Goal: Task Accomplishment & Management: Use online tool/utility

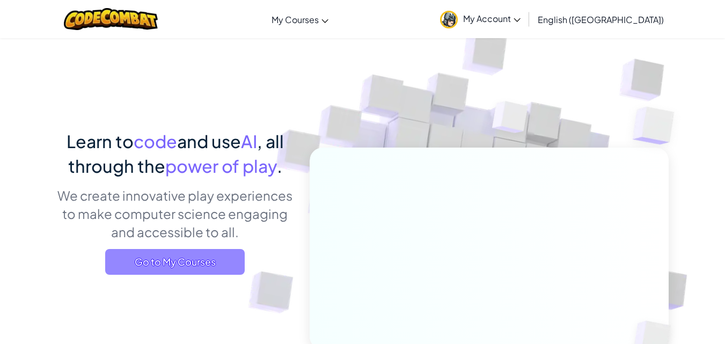
click at [173, 255] on span "Go to My Courses" at bounding box center [175, 262] width 140 height 26
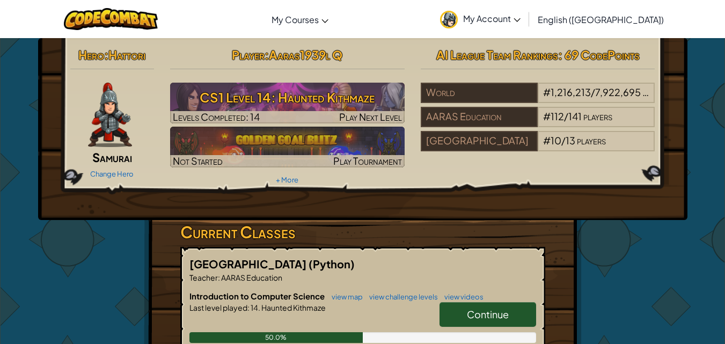
click at [106, 169] on div "Change Hero" at bounding box center [112, 173] width 84 height 17
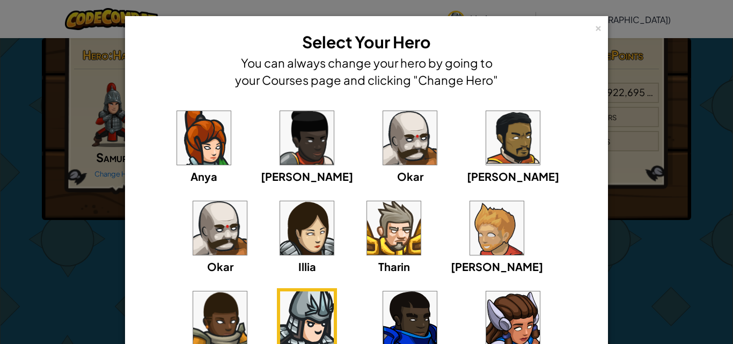
click at [367, 220] on img at bounding box center [394, 228] width 54 height 54
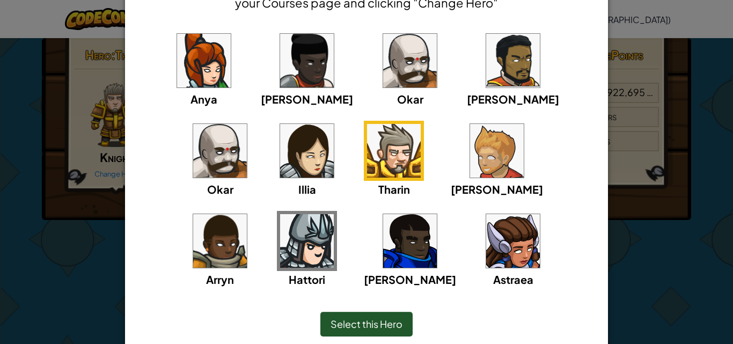
scroll to position [119, 0]
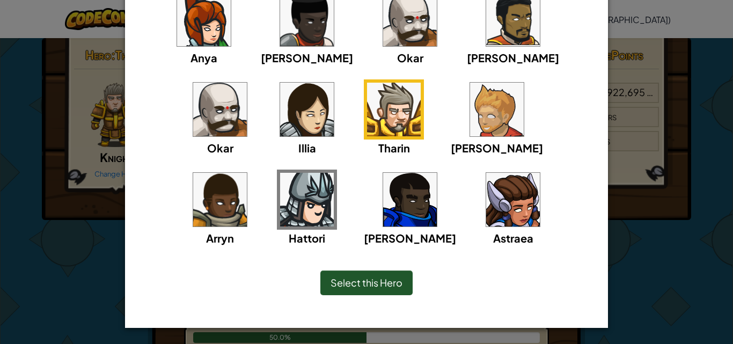
click at [394, 279] on span "Select this Hero" at bounding box center [367, 283] width 72 height 12
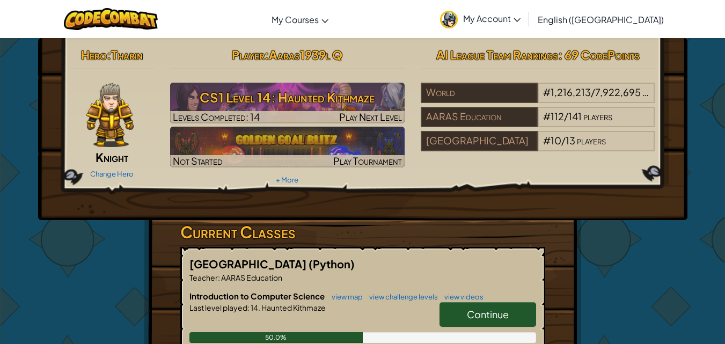
click at [521, 20] on span "My Account" at bounding box center [491, 18] width 57 height 11
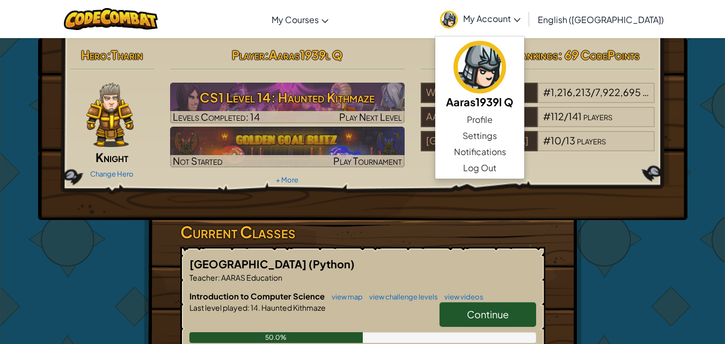
click at [657, 179] on div "Hero : [PERSON_NAME] Change Hero Player : Aaras1939l Q CS1 Level 14: Haunted Ki…" at bounding box center [362, 115] width 601 height 144
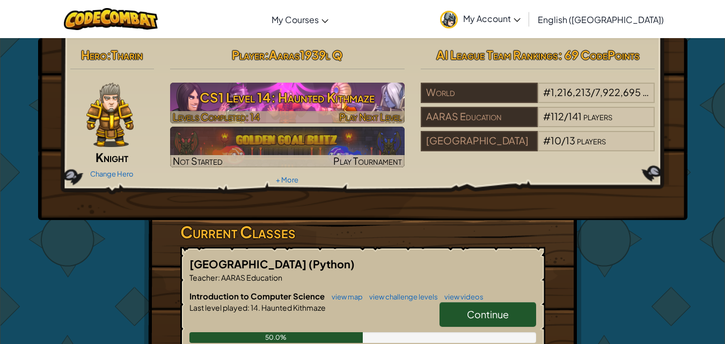
click at [299, 84] on img at bounding box center [287, 103] width 235 height 41
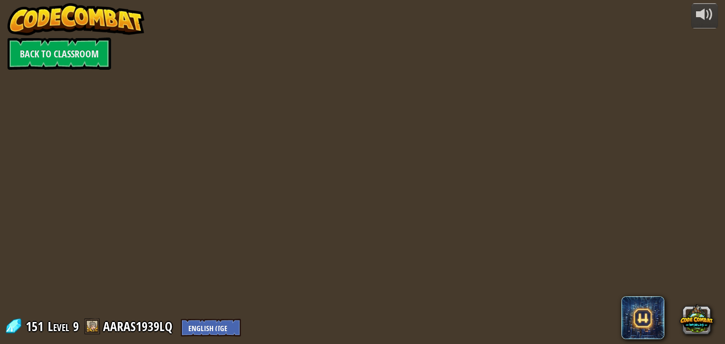
click at [335, 112] on div "powered by Back to Classroom 151 Level 9 AARAS1939LQ English ([GEOGRAPHIC_DATA]…" at bounding box center [362, 172] width 725 height 344
click at [330, 99] on div at bounding box center [367, 172] width 527 height 344
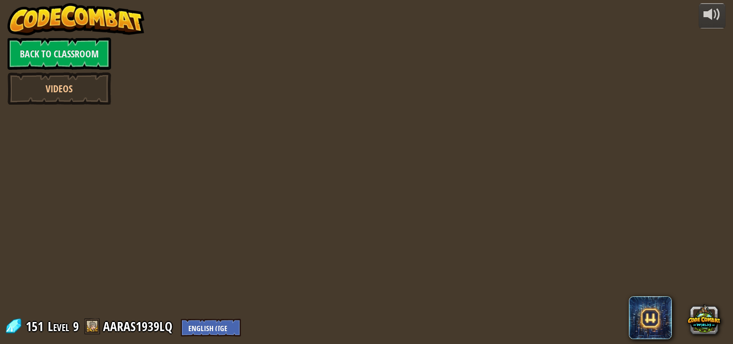
click at [330, 99] on div at bounding box center [367, 172] width 527 height 344
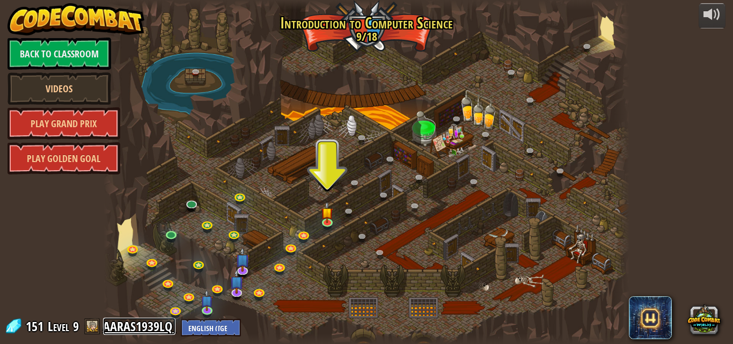
click at [134, 322] on link "AARAS1939LQ" at bounding box center [139, 326] width 72 height 17
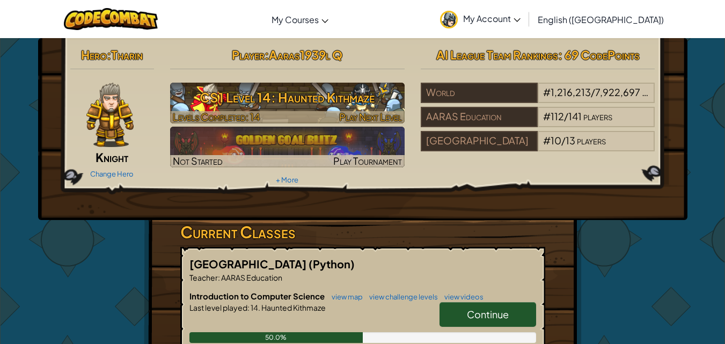
click at [301, 90] on h3 "CS1 Level 14: Haunted Kithmaze" at bounding box center [287, 97] width 235 height 24
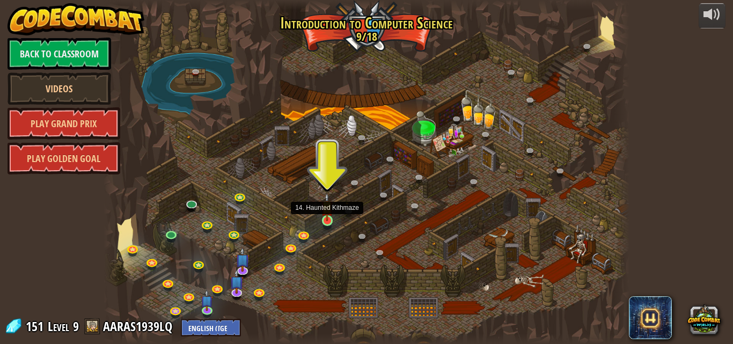
click at [328, 218] on img at bounding box center [327, 207] width 12 height 28
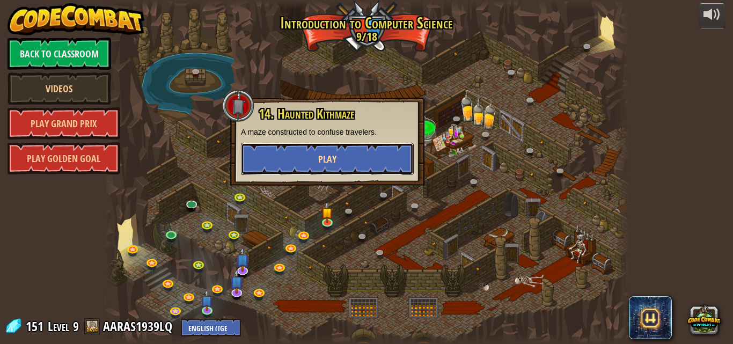
click at [340, 150] on button "Play" at bounding box center [327, 159] width 173 height 32
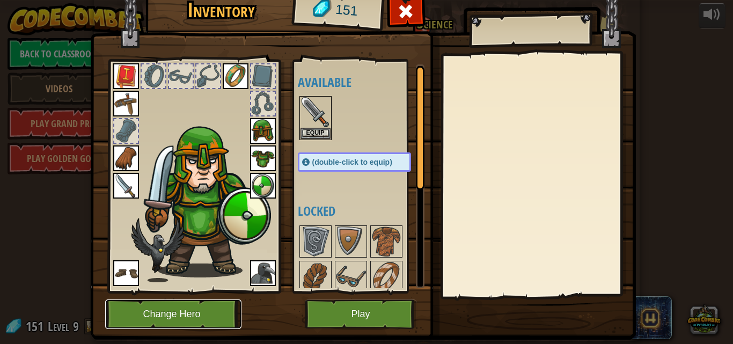
click at [132, 322] on button "Change Hero" at bounding box center [173, 315] width 136 height 30
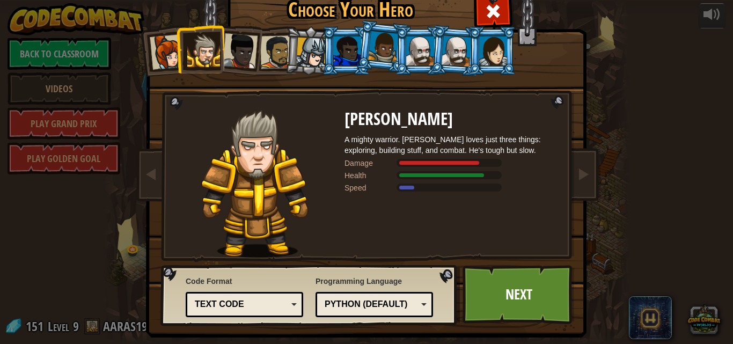
click at [300, 45] on div at bounding box center [311, 53] width 31 height 31
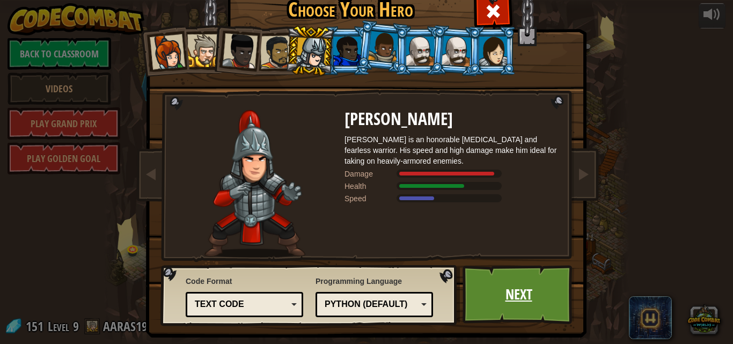
click at [519, 282] on link "Next" at bounding box center [519, 294] width 112 height 59
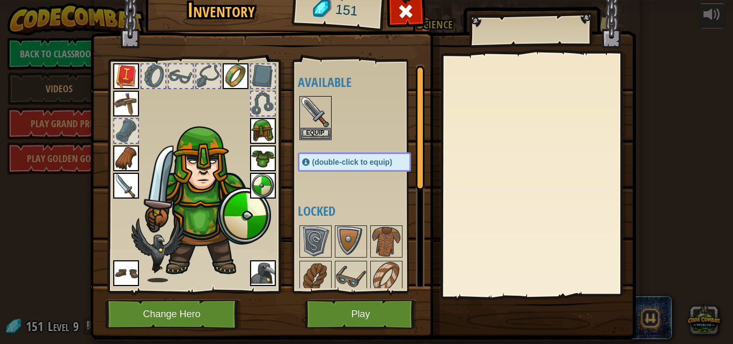
click at [519, 282] on div at bounding box center [539, 175] width 190 height 241
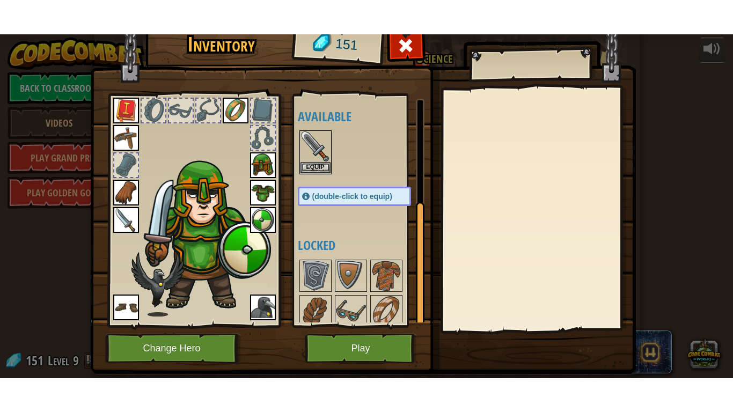
scroll to position [184, 0]
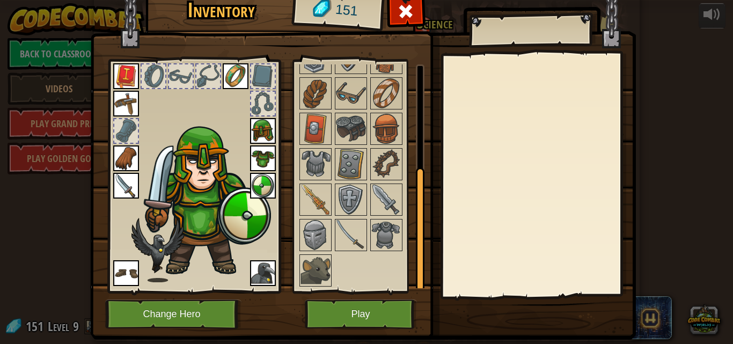
drag, startPoint x: 417, startPoint y: 157, endPoint x: 403, endPoint y: 262, distance: 106.2
click at [403, 262] on div "Available Equip Equip Equip Equip Equip Equip Equip Equip Equip Equip Equip (do…" at bounding box center [361, 176] width 127 height 224
click at [366, 309] on button "Play" at bounding box center [361, 315] width 112 height 30
drag, startPoint x: 366, startPoint y: 309, endPoint x: 366, endPoint y: 356, distance: 46.7
click at [366, 1] on html "powered by Back to Classroom Videos Play Grand Prix Play Golden Goal 25. Kithga…" at bounding box center [366, 0] width 733 height 1
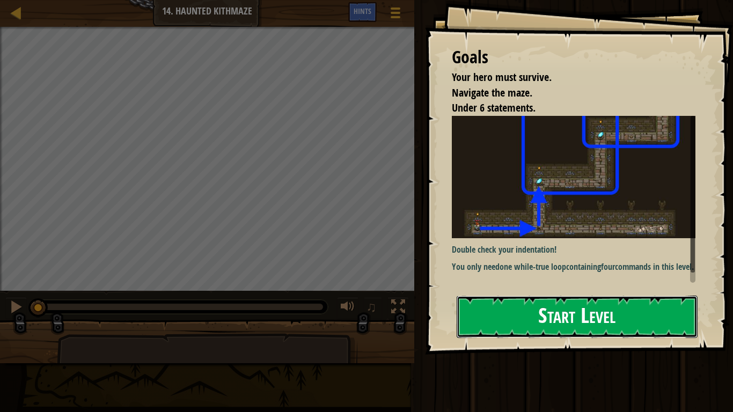
click at [553, 323] on button "Start Level" at bounding box center [577, 317] width 241 height 42
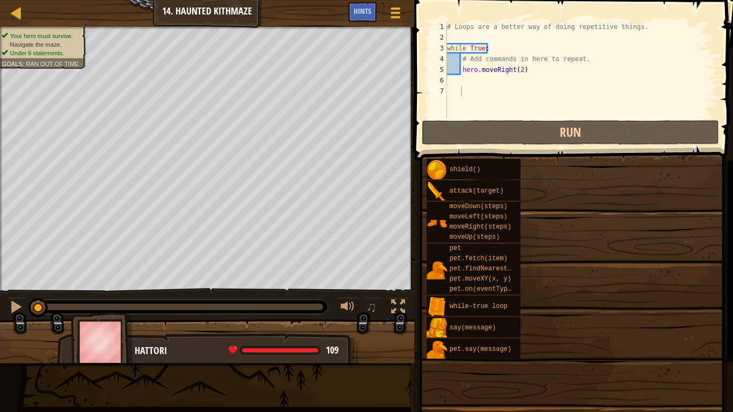
click at [533, 331] on div "shield() attack(target) moveDown(steps) moveLeft(steps) moveRight(steps) moveUp…" at bounding box center [576, 258] width 300 height 201
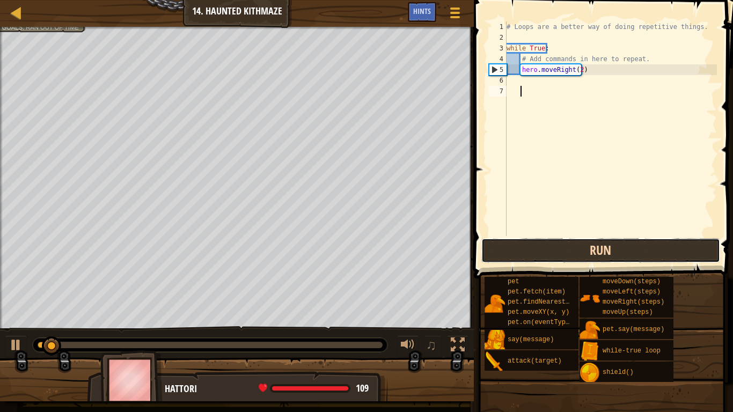
click at [550, 244] on button "Run" at bounding box center [601, 250] width 239 height 25
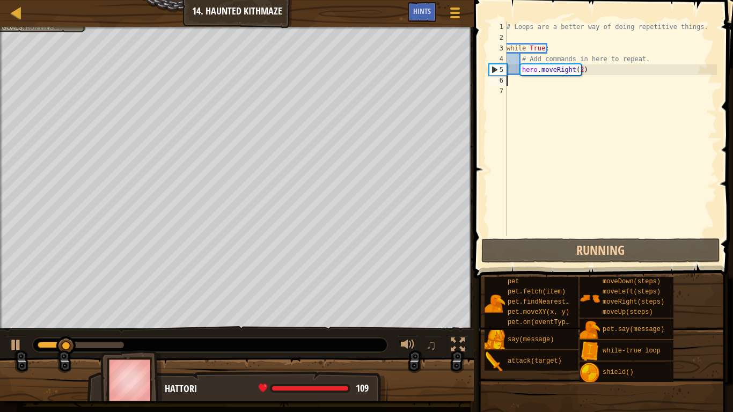
click at [514, 81] on div "# Loops are a better way of doing repetitive things. while True : # Add command…" at bounding box center [611, 139] width 213 height 236
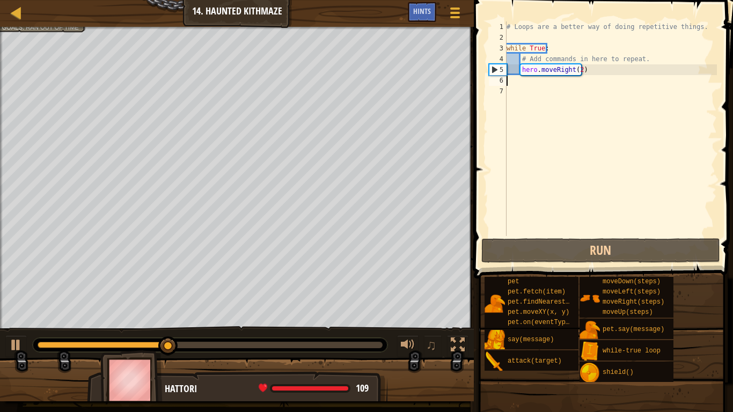
click at [530, 82] on div "# Loops are a better way of doing repetitive things. while True : # Add command…" at bounding box center [611, 139] width 213 height 236
type textarea "h"
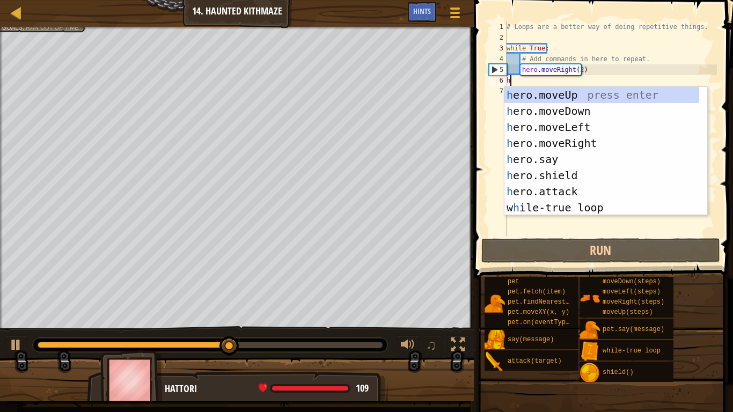
scroll to position [5, 0]
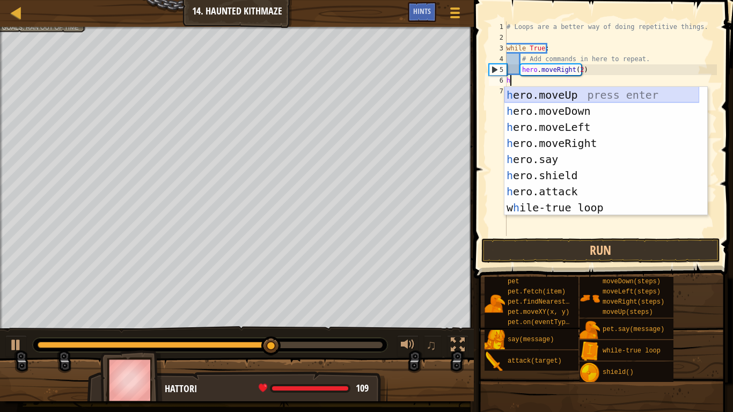
click at [553, 98] on div "h ero.moveUp press enter h ero.moveDown press enter h ero.moveLeft press enter …" at bounding box center [602, 167] width 195 height 161
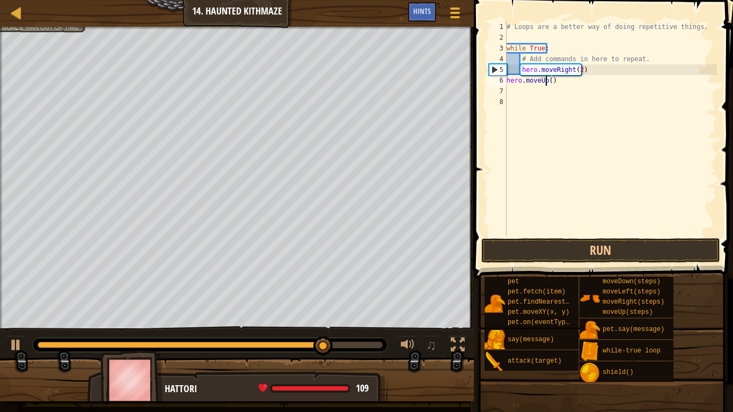
click at [548, 82] on div "# Loops are a better way of doing repetitive things. while True : # Add command…" at bounding box center [611, 139] width 213 height 236
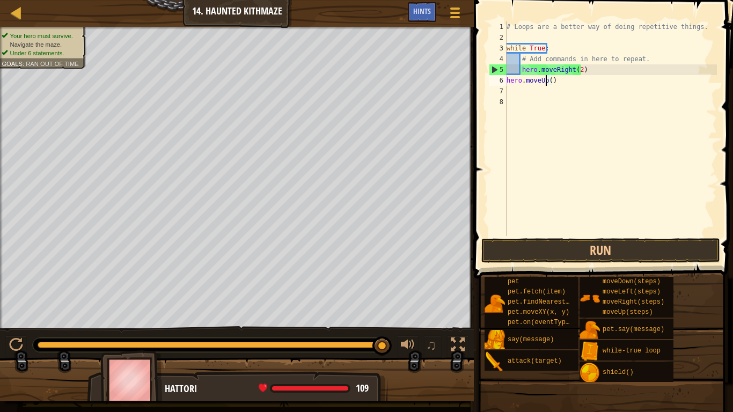
scroll to position [5, 3]
click at [549, 81] on div "# Loops are a better way of doing repetitive things. while True : # Add command…" at bounding box center [611, 139] width 213 height 236
type textarea "hero.moveUp(2)"
click at [513, 92] on div "# Loops are a better way of doing repetitive things. while True : # Add command…" at bounding box center [611, 139] width 213 height 236
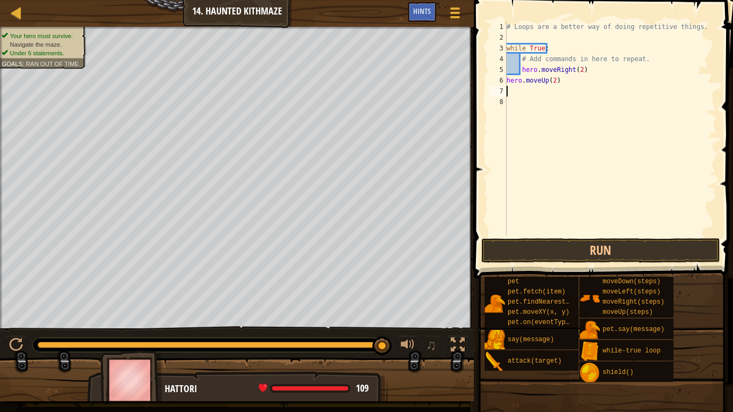
scroll to position [5, 0]
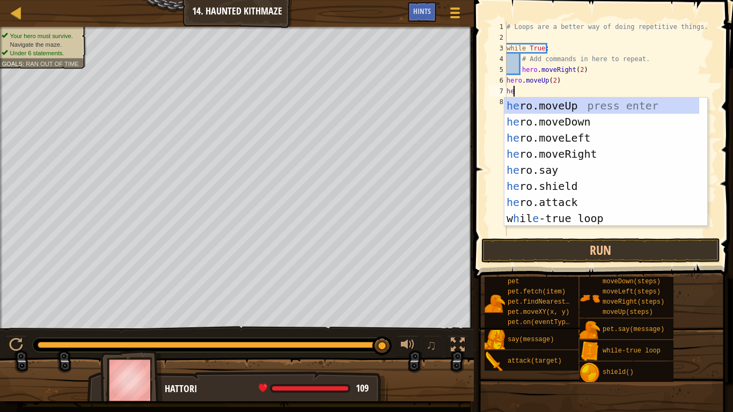
type textarea "her"
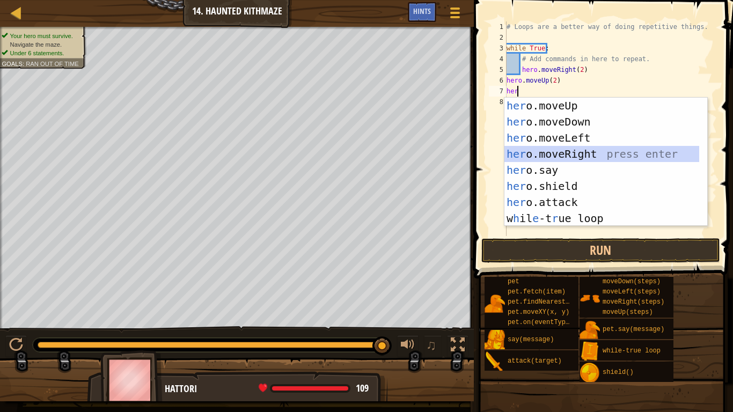
click at [572, 153] on div "her o.moveUp press enter her o.moveDown press enter her o.moveLeft press enter …" at bounding box center [602, 178] width 195 height 161
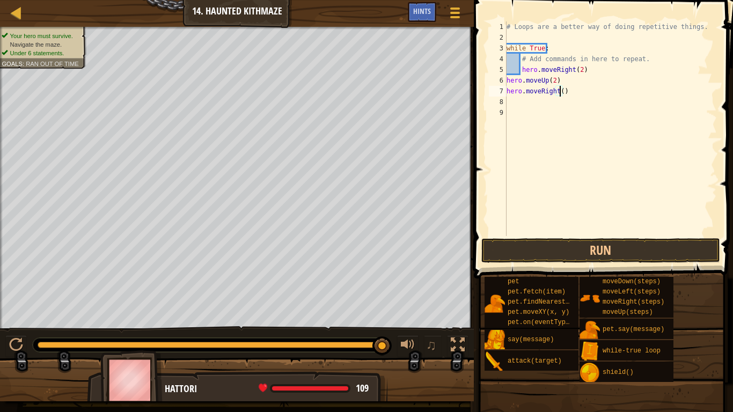
click at [560, 92] on div "# Loops are a better way of doing repetitive things. while True : # Add command…" at bounding box center [611, 139] width 213 height 236
type textarea "hero.moveRight(2)"
click at [605, 250] on button "Run" at bounding box center [601, 250] width 239 height 25
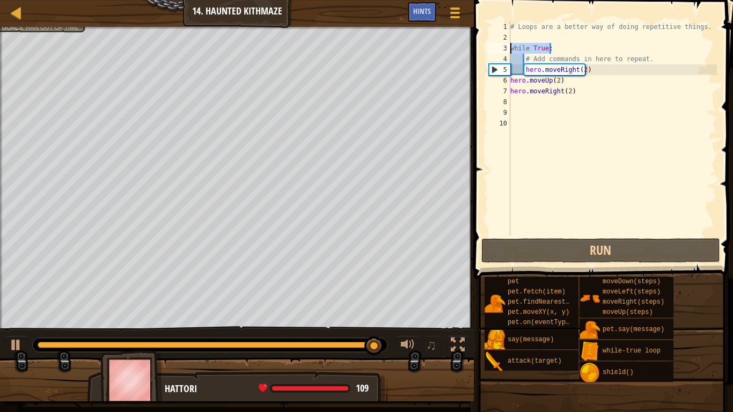
drag, startPoint x: 550, startPoint y: 47, endPoint x: 500, endPoint y: 49, distance: 50.0
click at [500, 49] on div "1 2 3 4 5 6 7 8 9 10 # Loops are a better way of doing repetitive things. while…" at bounding box center [602, 128] width 230 height 215
type textarea "while True:"
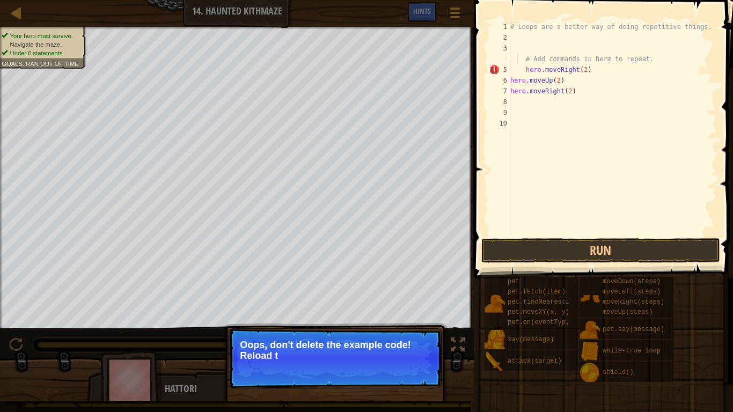
click at [519, 56] on div "# Loops are a better way of doing repetitive things. # Add commands in here to …" at bounding box center [612, 139] width 209 height 236
type textarea "# Add commands in here to repeat."
click at [525, 45] on div "# Loops are a better way of doing repetitive things. # Add commands in here to …" at bounding box center [612, 139] width 209 height 236
click at [408, 344] on button "↻ Reload" at bounding box center [410, 369] width 48 height 16
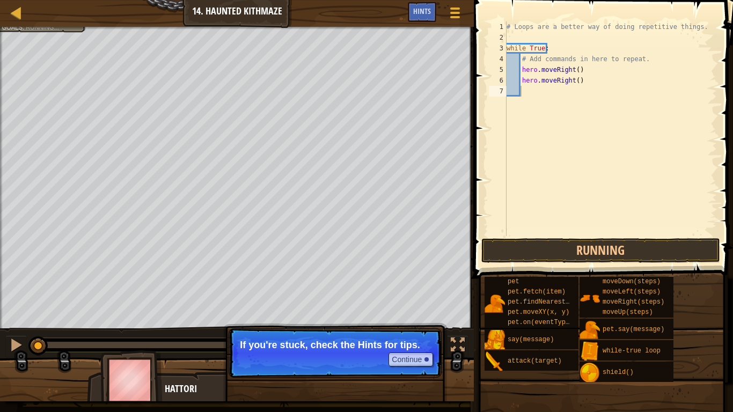
click at [422, 339] on p "Continue If you're stuck, check the Hints for tips." at bounding box center [335, 353] width 213 height 49
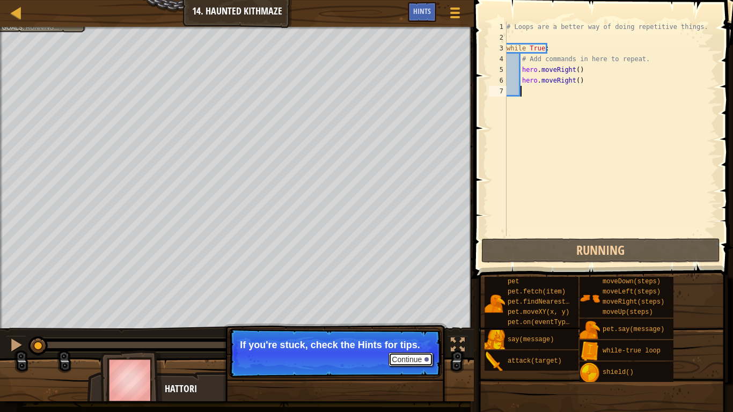
click at [412, 344] on button "Continue" at bounding box center [411, 360] width 45 height 14
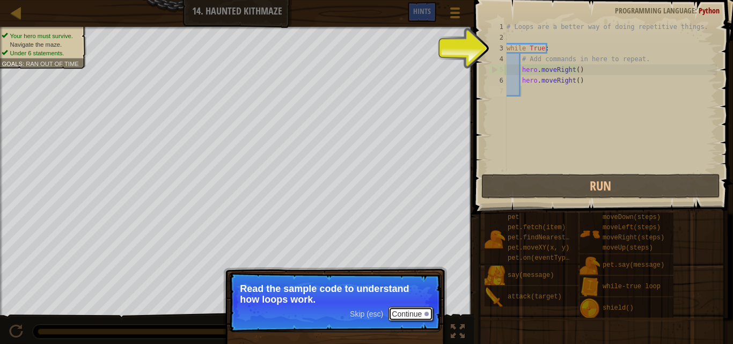
drag, startPoint x: 420, startPoint y: 314, endPoint x: 406, endPoint y: 310, distance: 14.3
click at [406, 310] on button "Continue" at bounding box center [411, 314] width 45 height 14
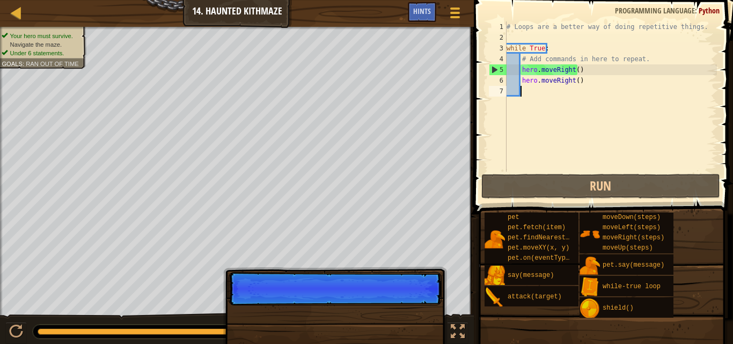
scroll to position [5, 1]
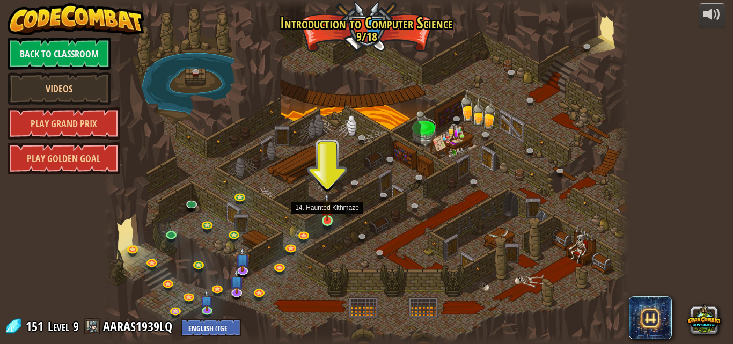
click at [328, 220] on img at bounding box center [327, 207] width 12 height 28
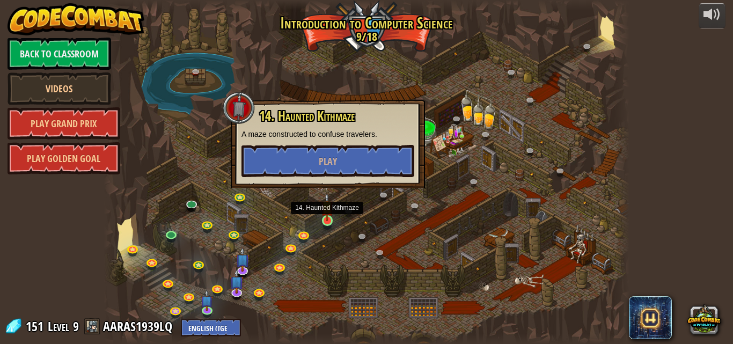
click at [328, 221] on img at bounding box center [327, 207] width 12 height 28
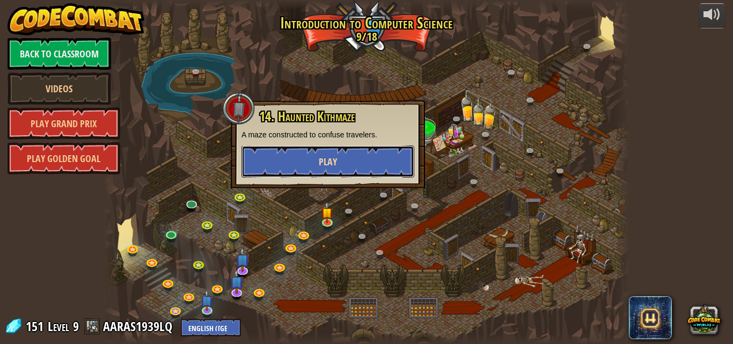
click at [355, 157] on button "Play" at bounding box center [328, 162] width 173 height 32
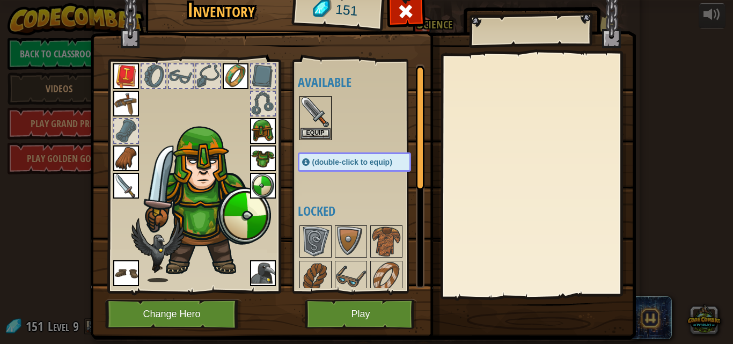
scroll to position [46, 0]
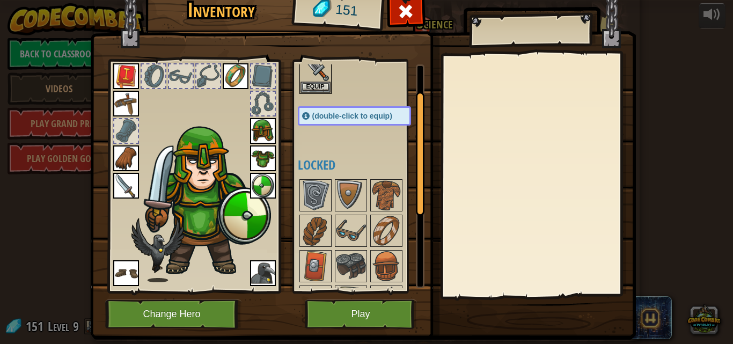
drag, startPoint x: 417, startPoint y: 153, endPoint x: 408, endPoint y: 160, distance: 11.5
click at [416, 177] on div at bounding box center [420, 154] width 9 height 124
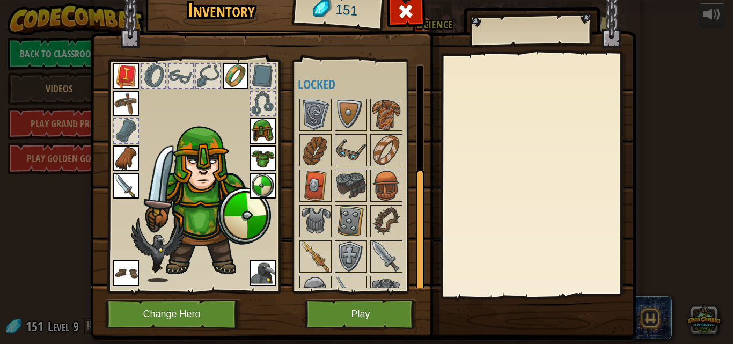
scroll to position [184, 0]
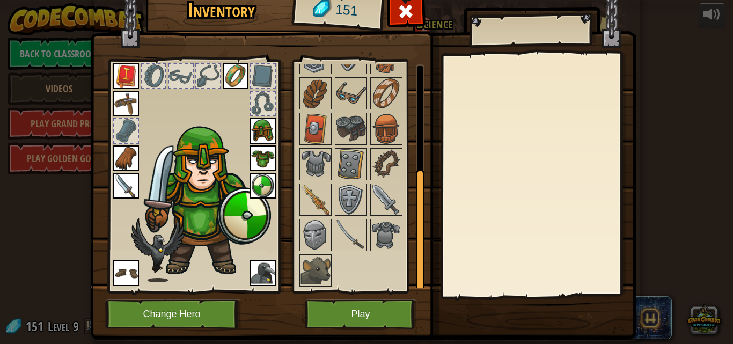
drag, startPoint x: 414, startPoint y: 163, endPoint x: 405, endPoint y: 255, distance: 92.8
click at [410, 244] on div "Available Equip Equip Equip Equip Equip Equip Equip Equip Equip Equip Equip (do…" at bounding box center [361, 176] width 127 height 224
click at [303, 246] on img at bounding box center [316, 235] width 30 height 30
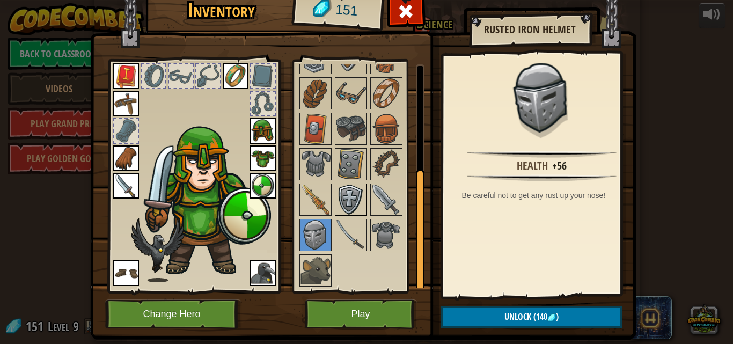
click at [342, 199] on img at bounding box center [351, 200] width 30 height 30
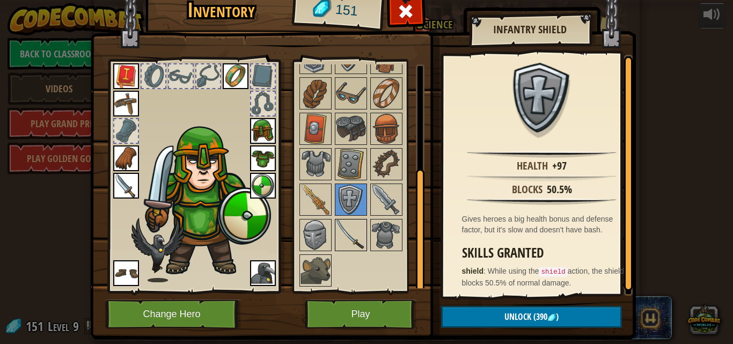
click at [350, 242] on img at bounding box center [351, 235] width 30 height 30
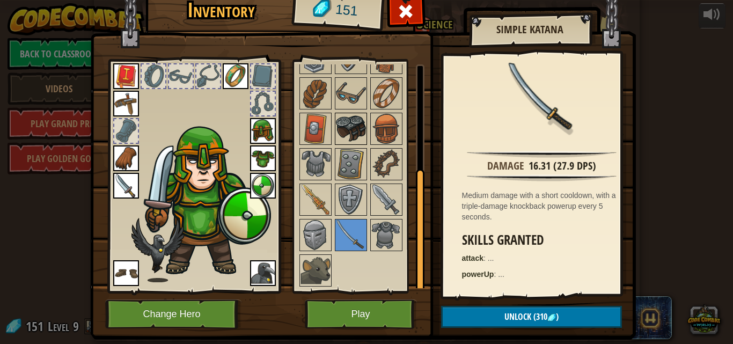
click at [353, 125] on img at bounding box center [351, 129] width 30 height 30
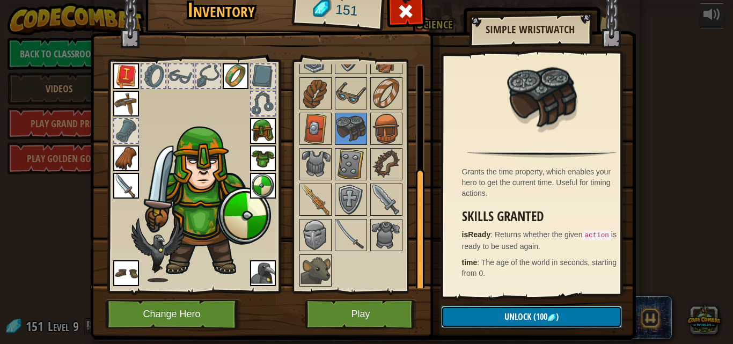
click at [522, 325] on button "Unlock (100 )" at bounding box center [531, 317] width 181 height 22
click at [520, 317] on button "Confirm" at bounding box center [531, 317] width 181 height 22
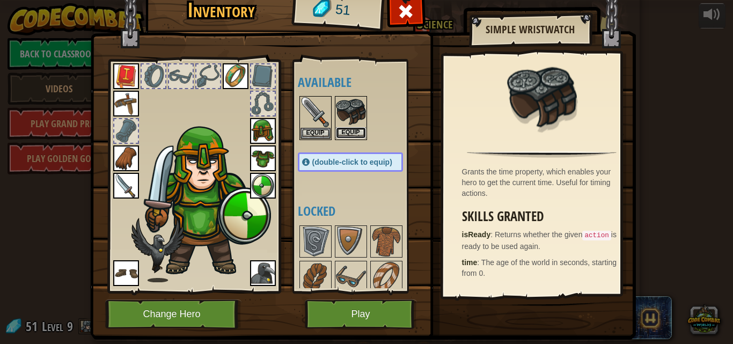
click at [353, 130] on button "Equip" at bounding box center [351, 132] width 30 height 11
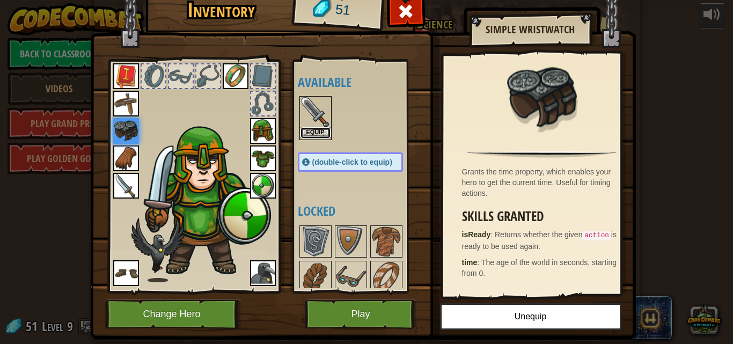
click at [317, 129] on button "Equip" at bounding box center [316, 132] width 30 height 11
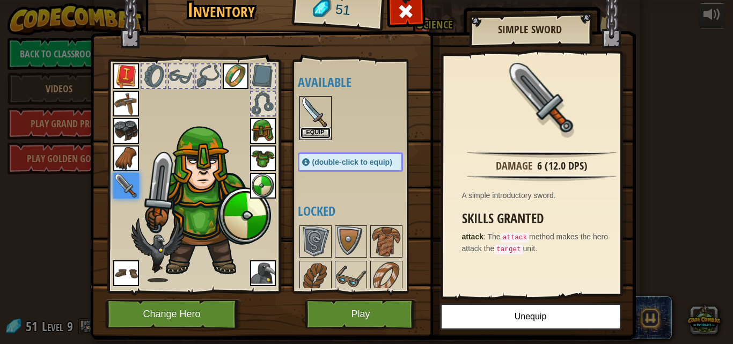
click at [310, 131] on button "Equip" at bounding box center [316, 132] width 30 height 11
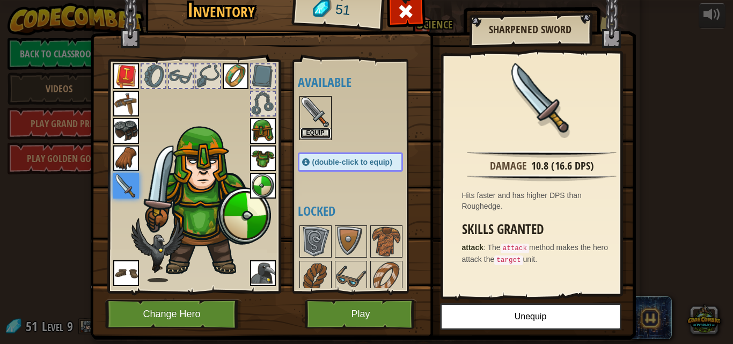
click at [310, 131] on button "Equip" at bounding box center [316, 133] width 30 height 11
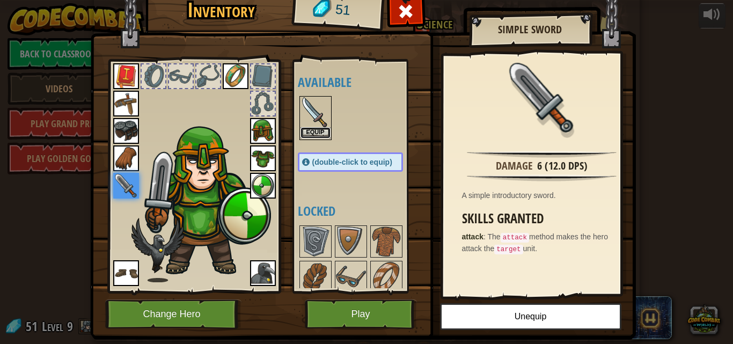
click at [310, 131] on button "Equip" at bounding box center [316, 132] width 30 height 11
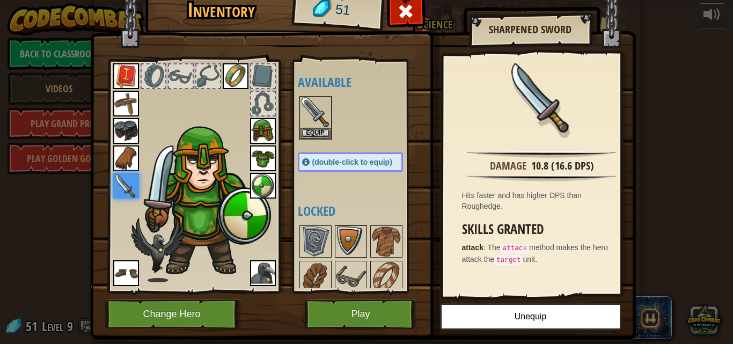
click at [345, 252] on img at bounding box center [351, 242] width 30 height 30
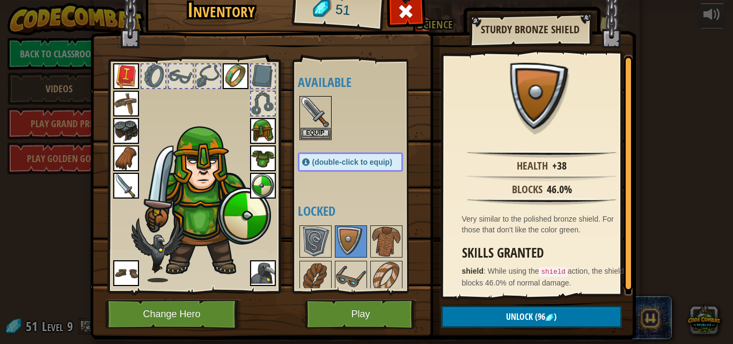
drag, startPoint x: 615, startPoint y: 195, endPoint x: 602, endPoint y: 198, distance: 13.3
click at [629, 205] on div "Inventory 51 Available Equip Equip Equip Equip Equip Equip Equip Equip Equip Eq…" at bounding box center [367, 164] width 546 height 354
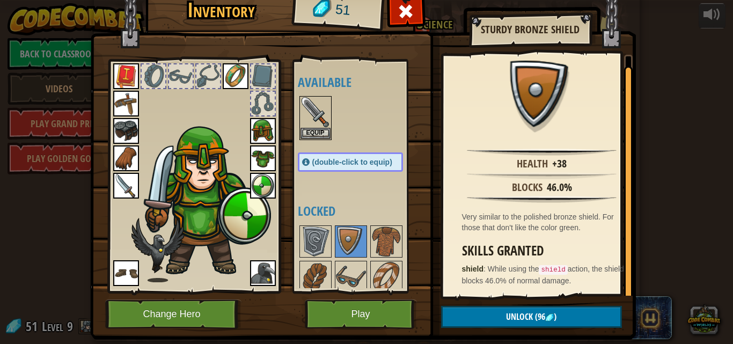
drag, startPoint x: 622, startPoint y: 148, endPoint x: 627, endPoint y: 242, distance: 94.1
click at [627, 242] on div at bounding box center [628, 183] width 9 height 235
drag, startPoint x: 377, startPoint y: 206, endPoint x: 373, endPoint y: 62, distance: 143.4
click at [373, 62] on div "Available Equip Equip Equip Equip Equip Equip Equip Equip Equip Equip Equip Equ…" at bounding box center [359, 177] width 132 height 234
drag, startPoint x: 424, startPoint y: 135, endPoint x: 432, endPoint y: 197, distance: 62.3
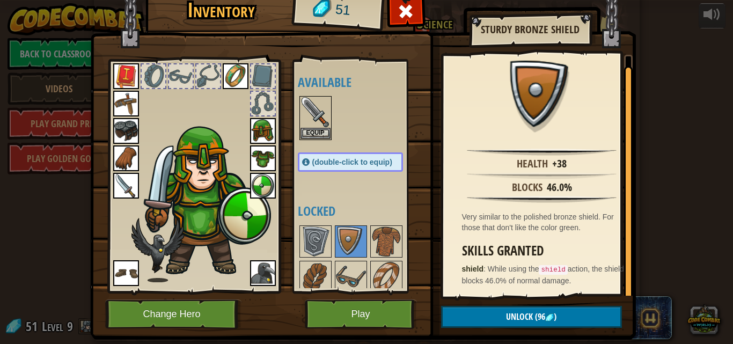
click at [432, 197] on img at bounding box center [363, 145] width 546 height 390
click at [317, 111] on img at bounding box center [316, 112] width 30 height 30
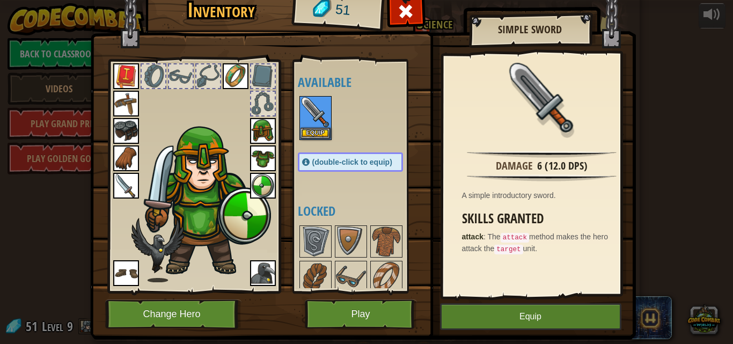
click at [396, 145] on div "Available Equip Equip Equip Equip Equip Equip Equip Equip Equip Equip Equip Equ…" at bounding box center [361, 176] width 127 height 224
click at [330, 200] on div "Available Equip Equip Equip Equip Equip Equip Equip Equip Equip Equip Equip Equ…" at bounding box center [361, 176] width 127 height 224
